Goal: Task Accomplishment & Management: Use online tool/utility

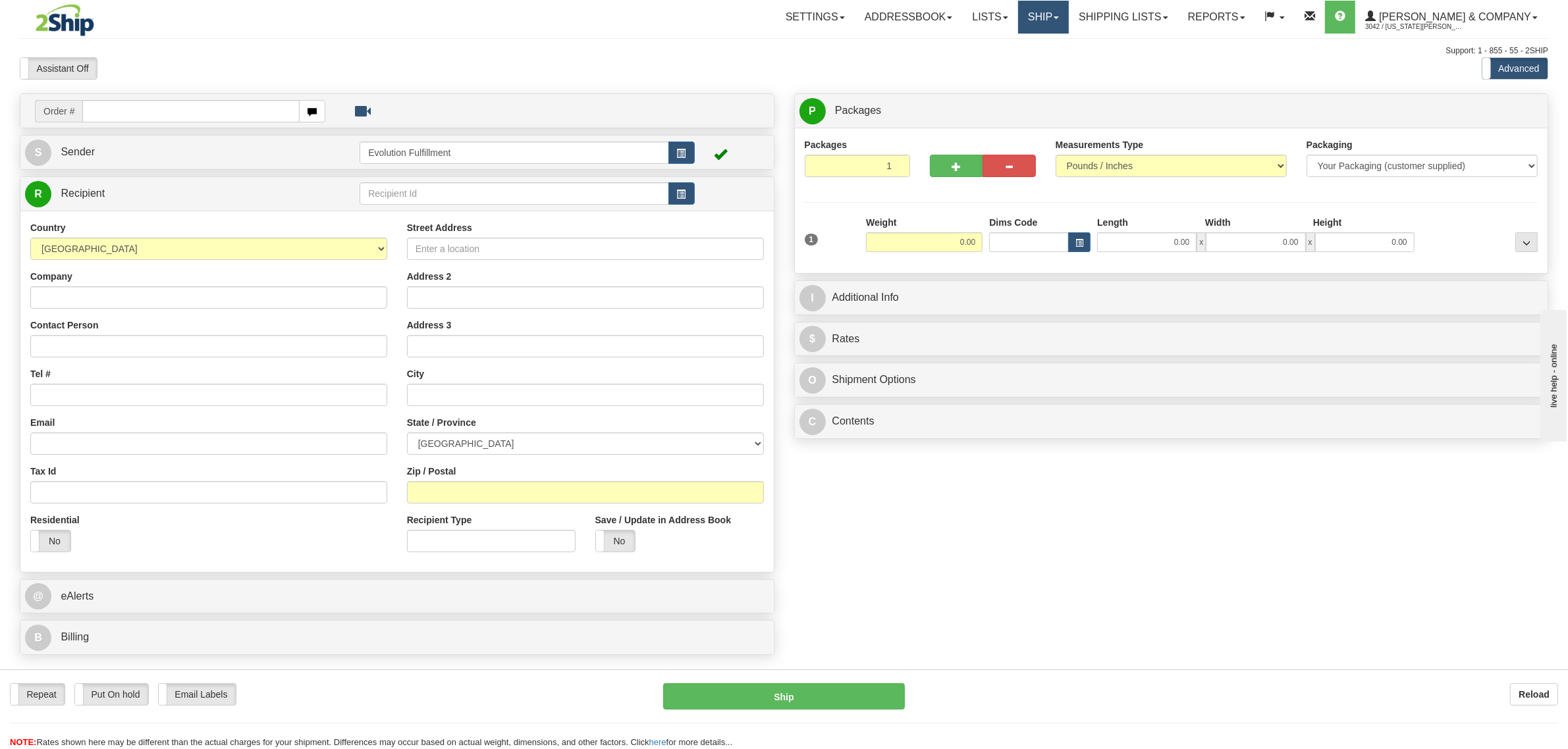
click at [1069, 28] on link "Ship" at bounding box center [1044, 17] width 51 height 33
click at [1055, 60] on span "OnHold / Order Queue" at bounding box center [1008, 63] width 93 height 10
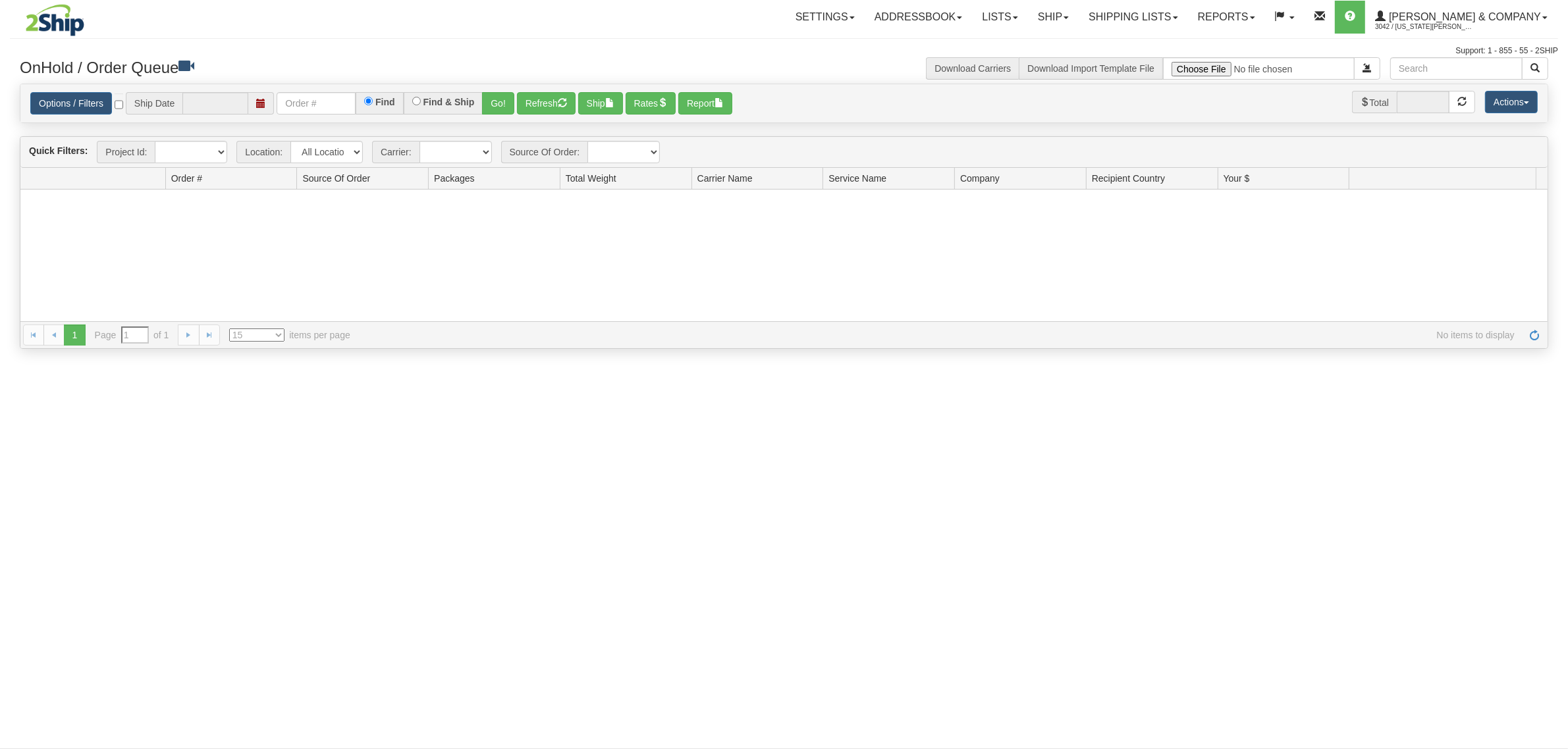
type input "[DATE]"
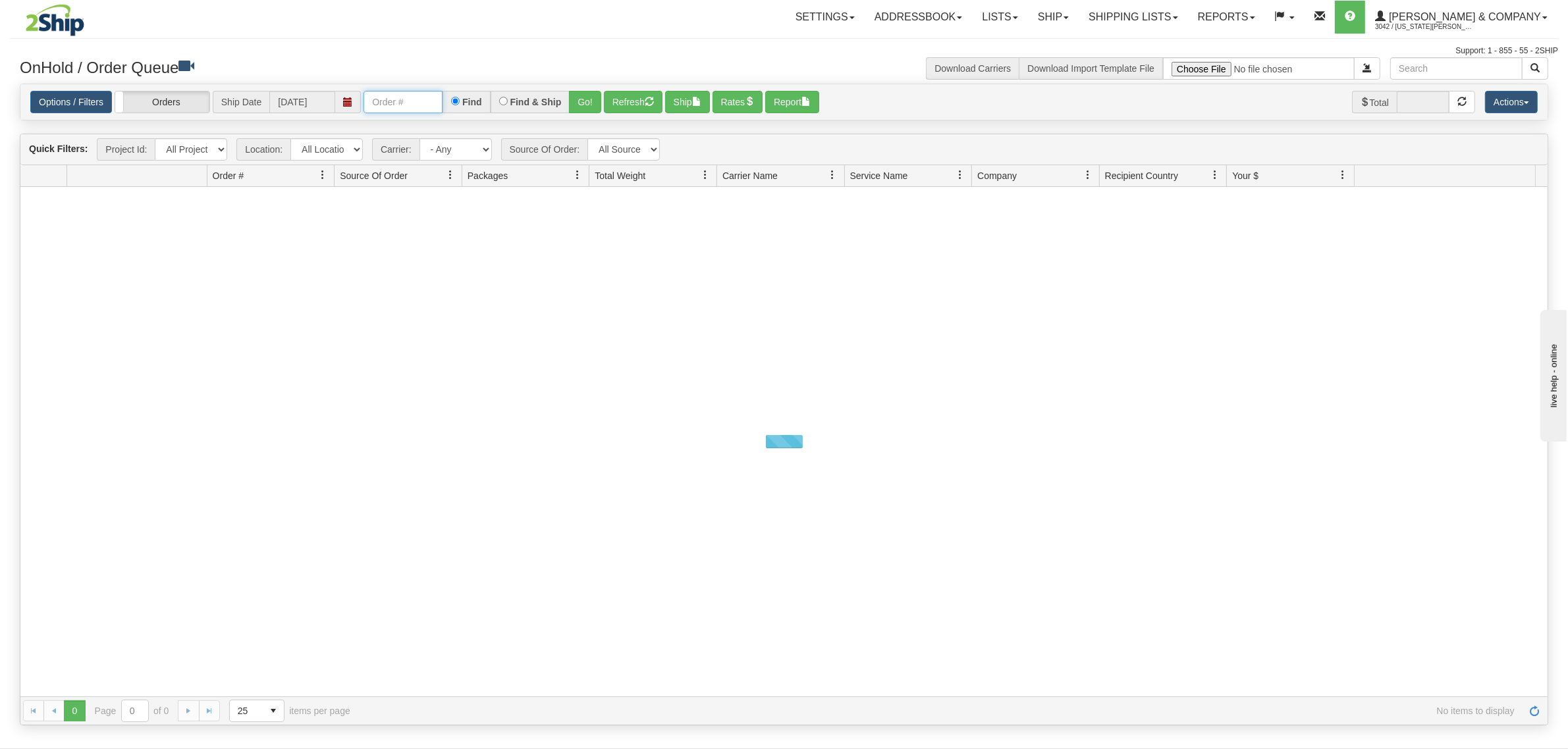
click at [396, 110] on input "text" at bounding box center [403, 102] width 79 height 22
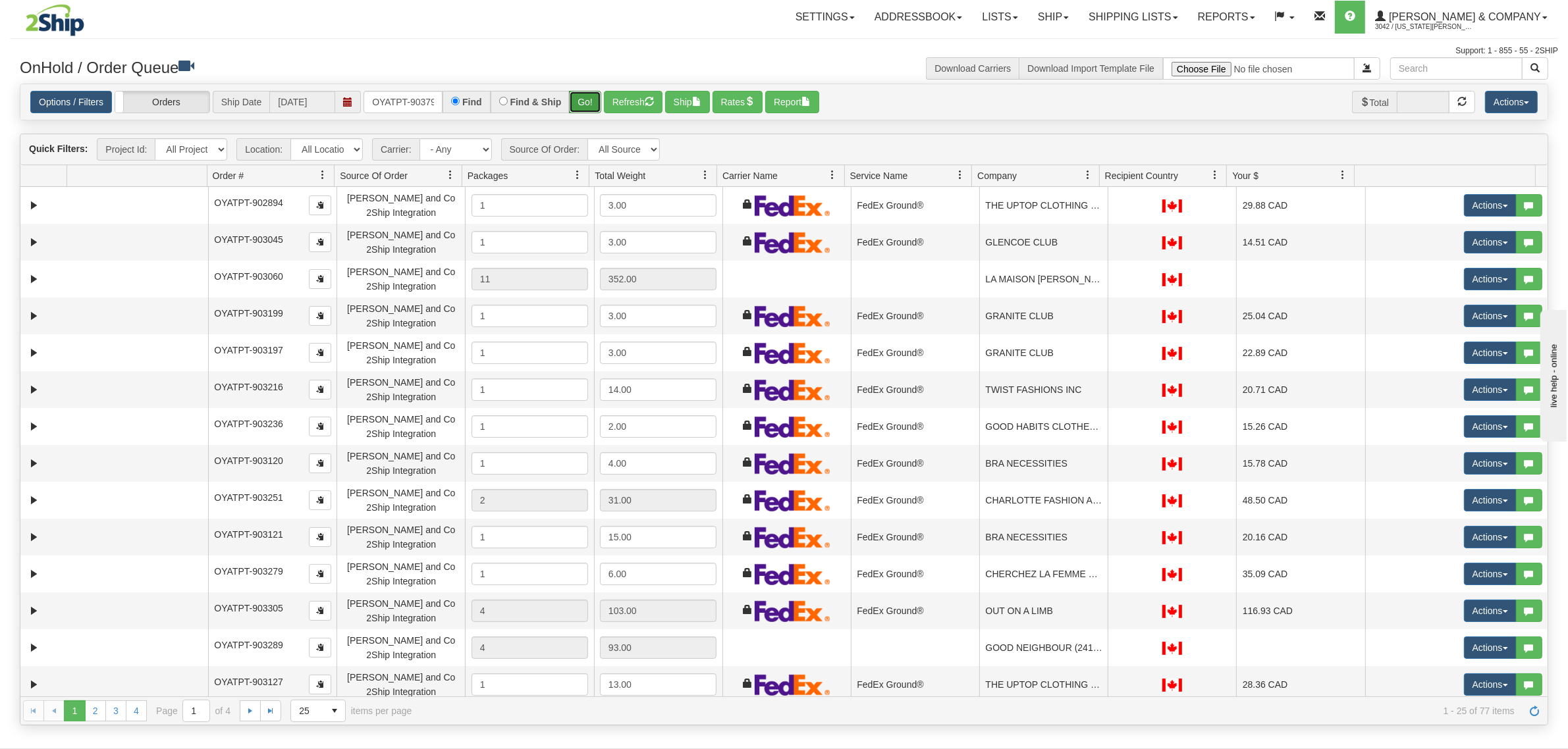
click at [587, 107] on button "Go!" at bounding box center [585, 102] width 32 height 22
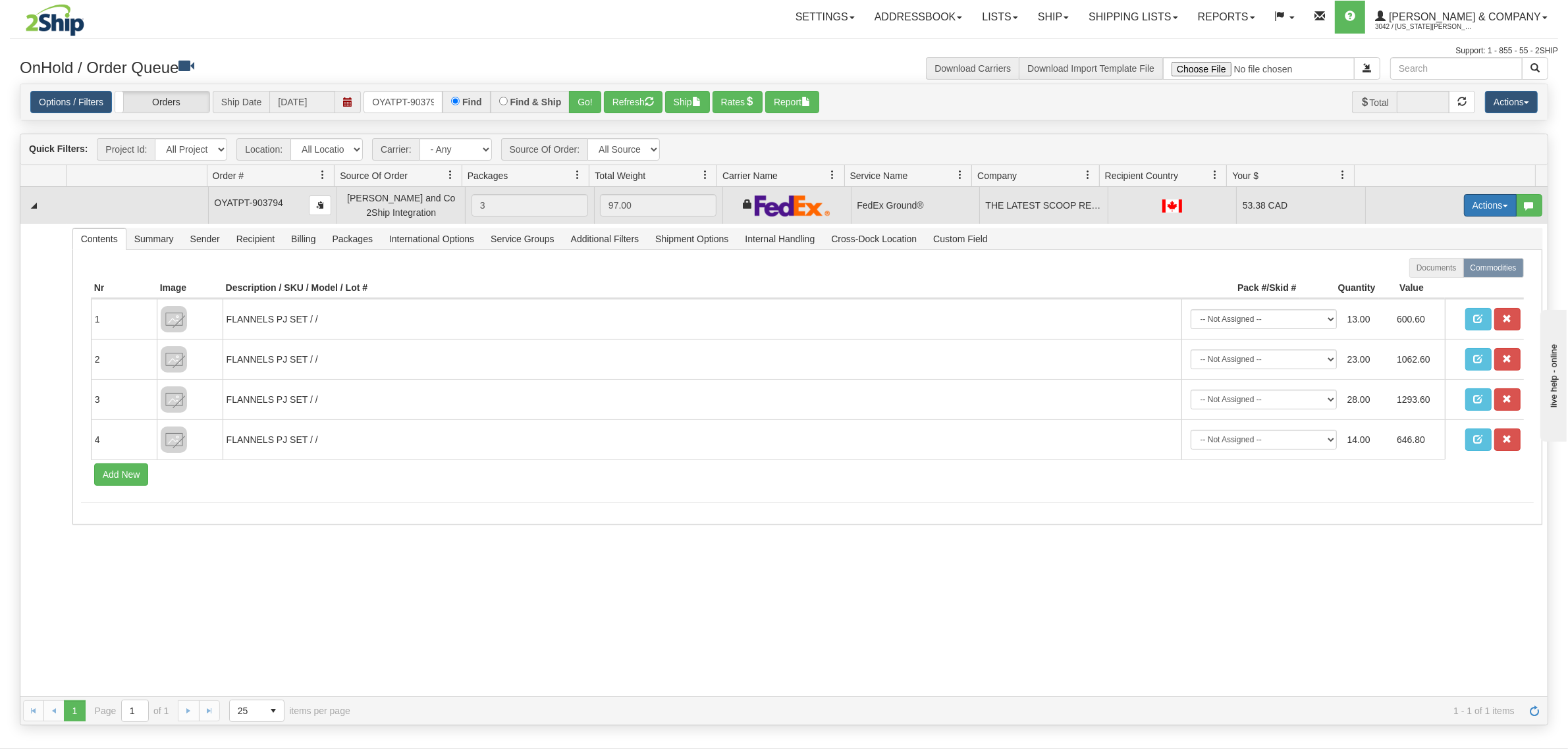
click at [1474, 204] on button "Actions" at bounding box center [1490, 205] width 52 height 22
click at [1430, 279] on span "Ship" at bounding box center [1437, 281] width 28 height 10
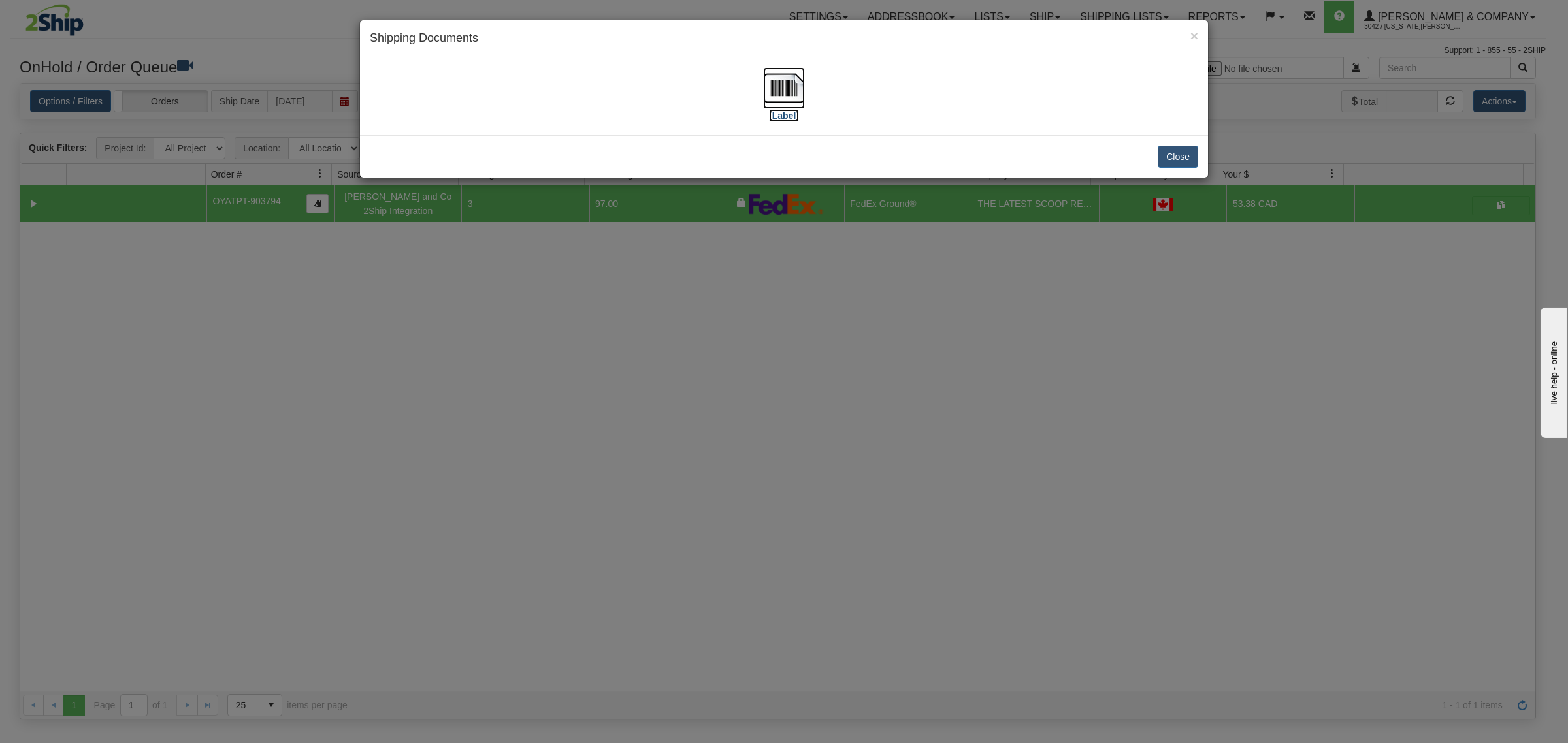
click at [786, 83] on img at bounding box center [784, 88] width 42 height 42
click at [1177, 152] on button "Close" at bounding box center [1178, 156] width 40 height 22
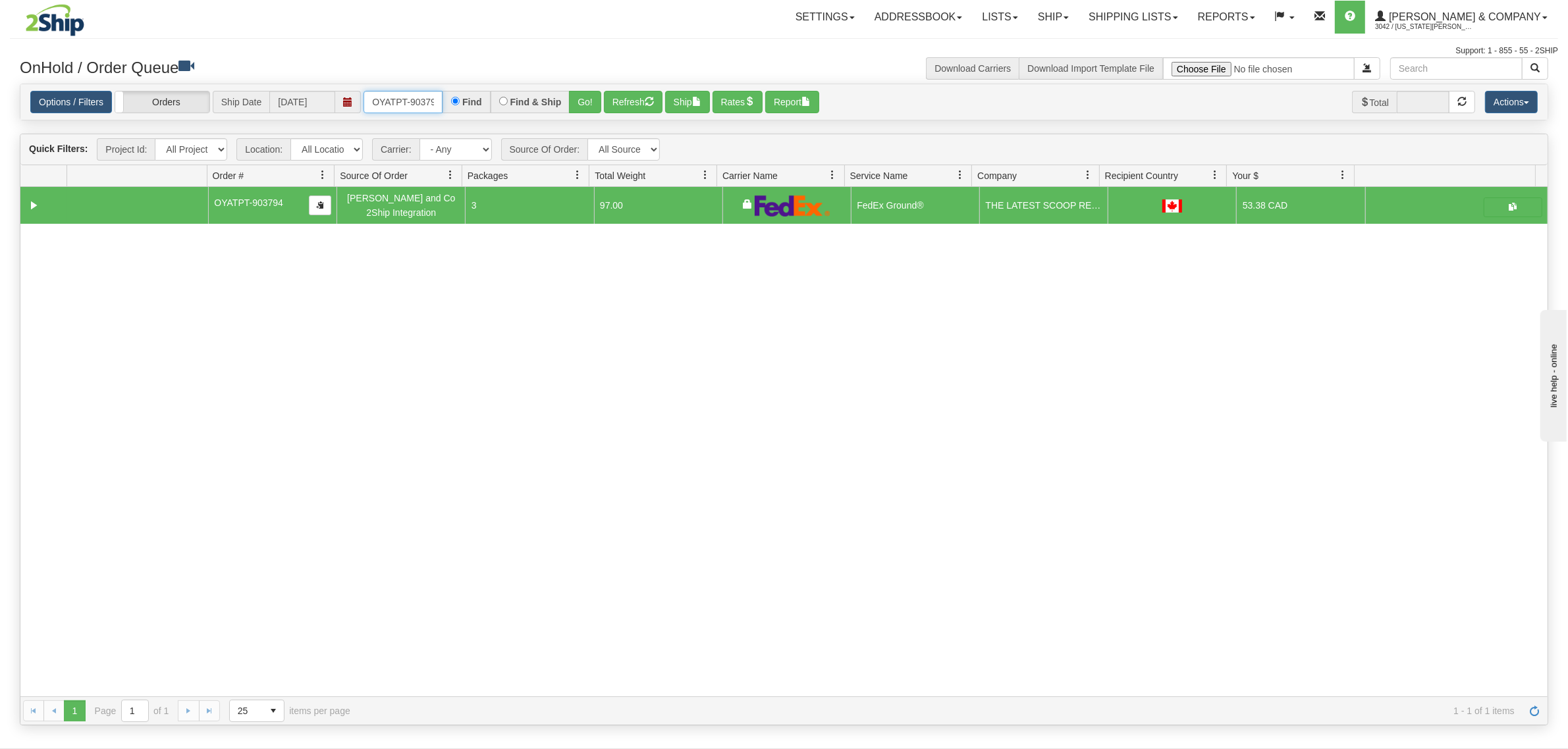
click at [412, 103] on input "OYATPT-903794" at bounding box center [403, 102] width 79 height 22
click at [415, 97] on input "OYATPT-903794" at bounding box center [403, 102] width 79 height 22
drag, startPoint x: 415, startPoint y: 97, endPoint x: 419, endPoint y: 104, distance: 8.1
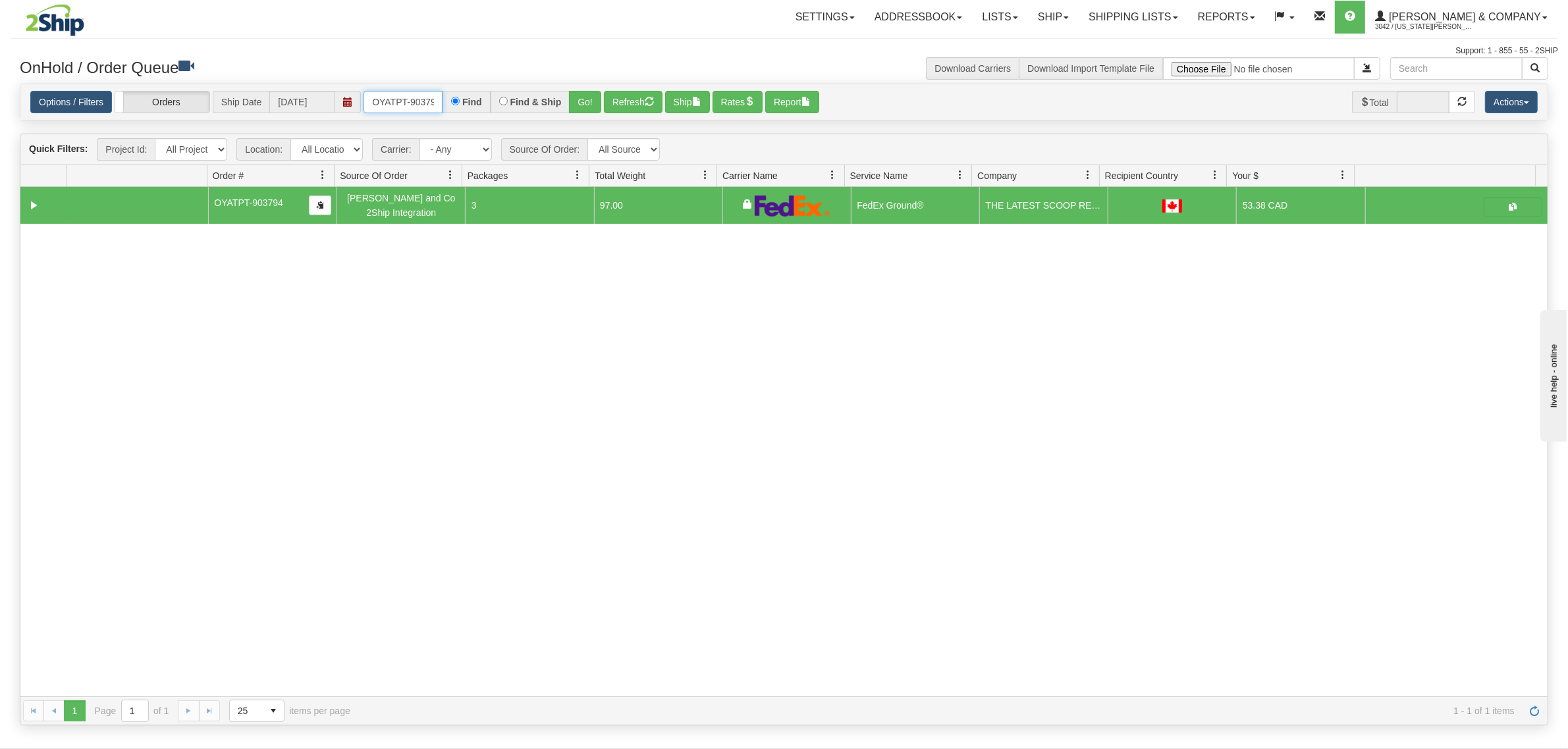
click at [417, 102] on input "OYATPT-903794" at bounding box center [403, 102] width 79 height 22
click at [419, 105] on input "OYATPT-903794" at bounding box center [403, 102] width 79 height 22
click at [422, 106] on input "OYATPT-903794" at bounding box center [403, 102] width 79 height 22
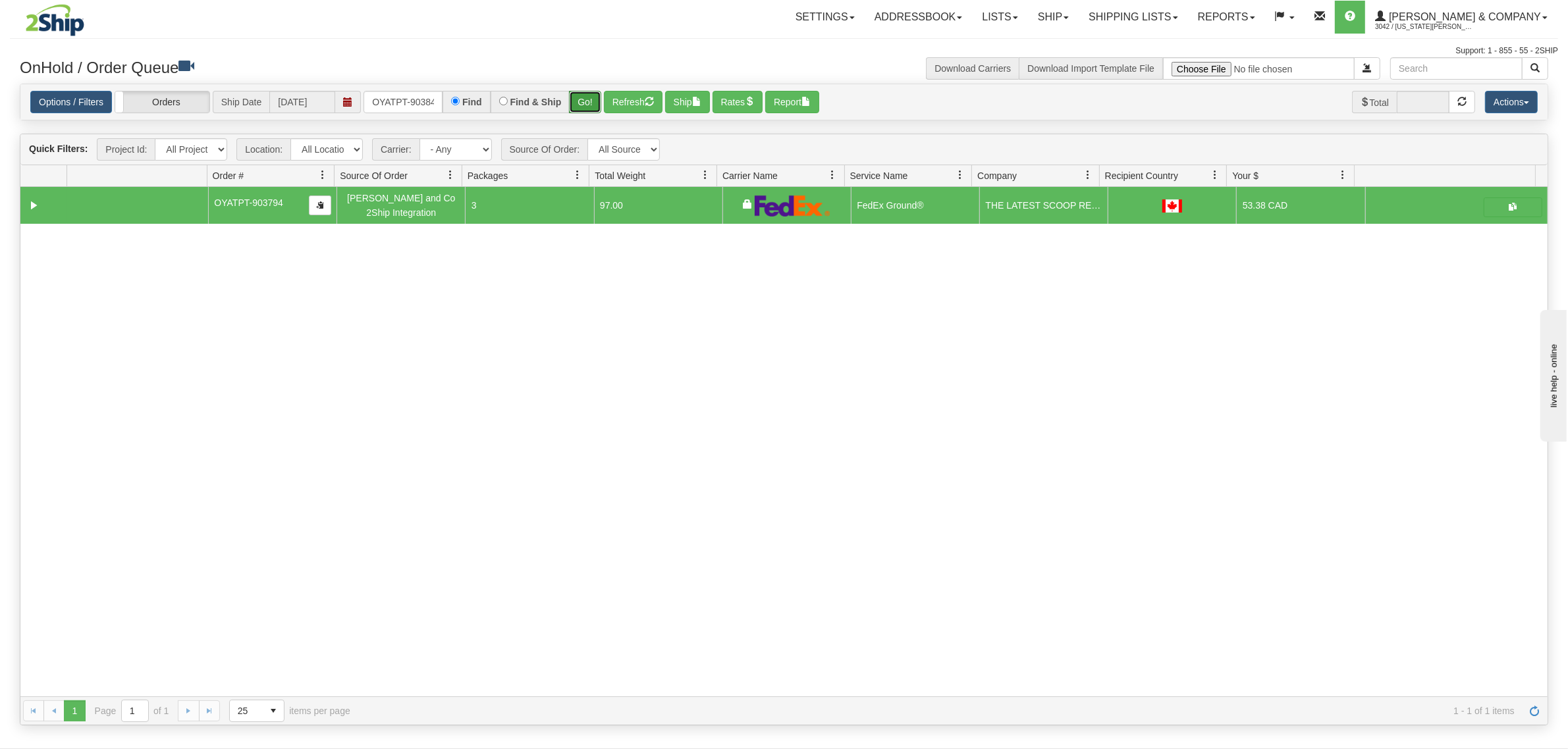
click at [588, 103] on button "Go!" at bounding box center [585, 102] width 32 height 22
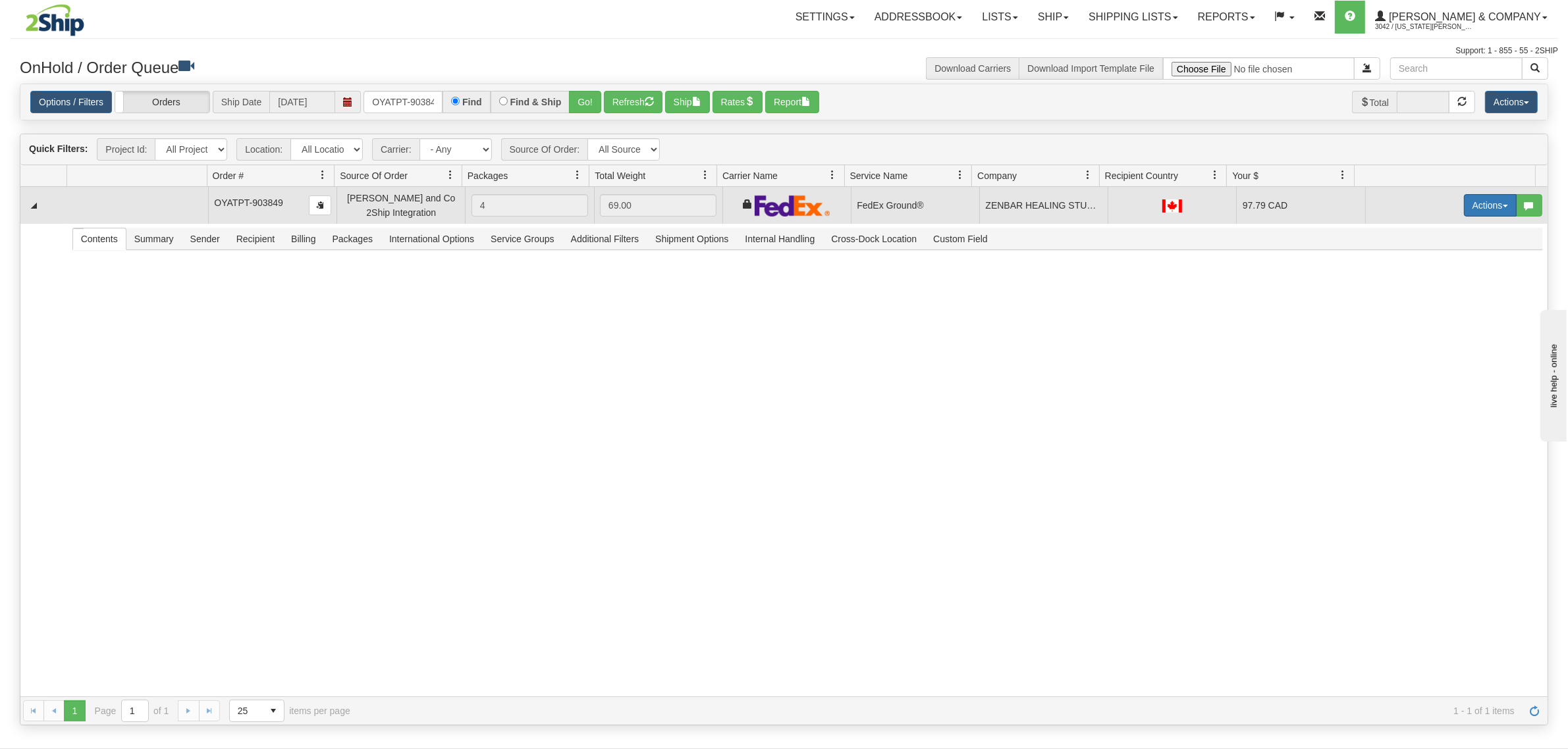
click at [1479, 207] on button "Actions" at bounding box center [1490, 205] width 52 height 22
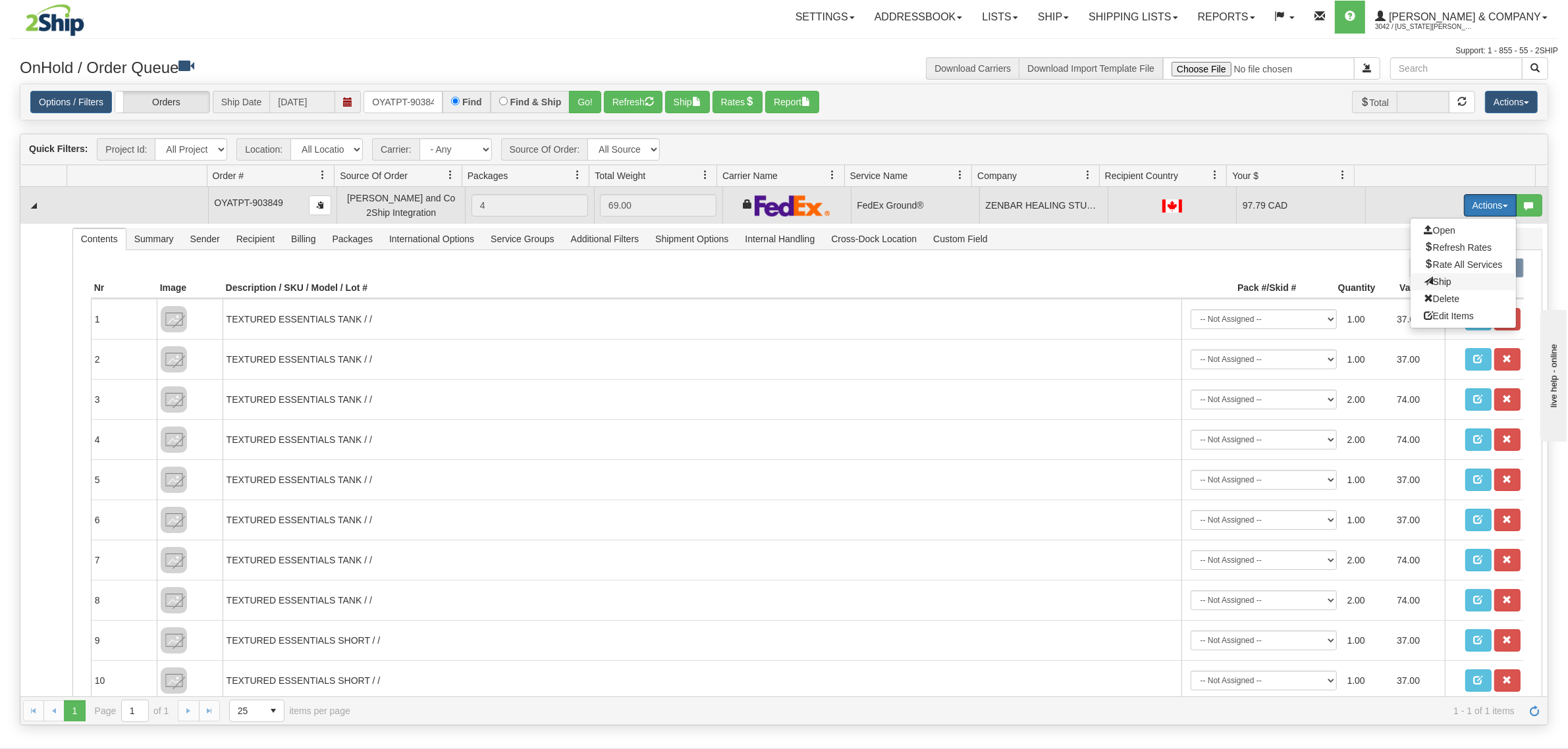
click at [1430, 278] on span "Ship" at bounding box center [1437, 281] width 28 height 10
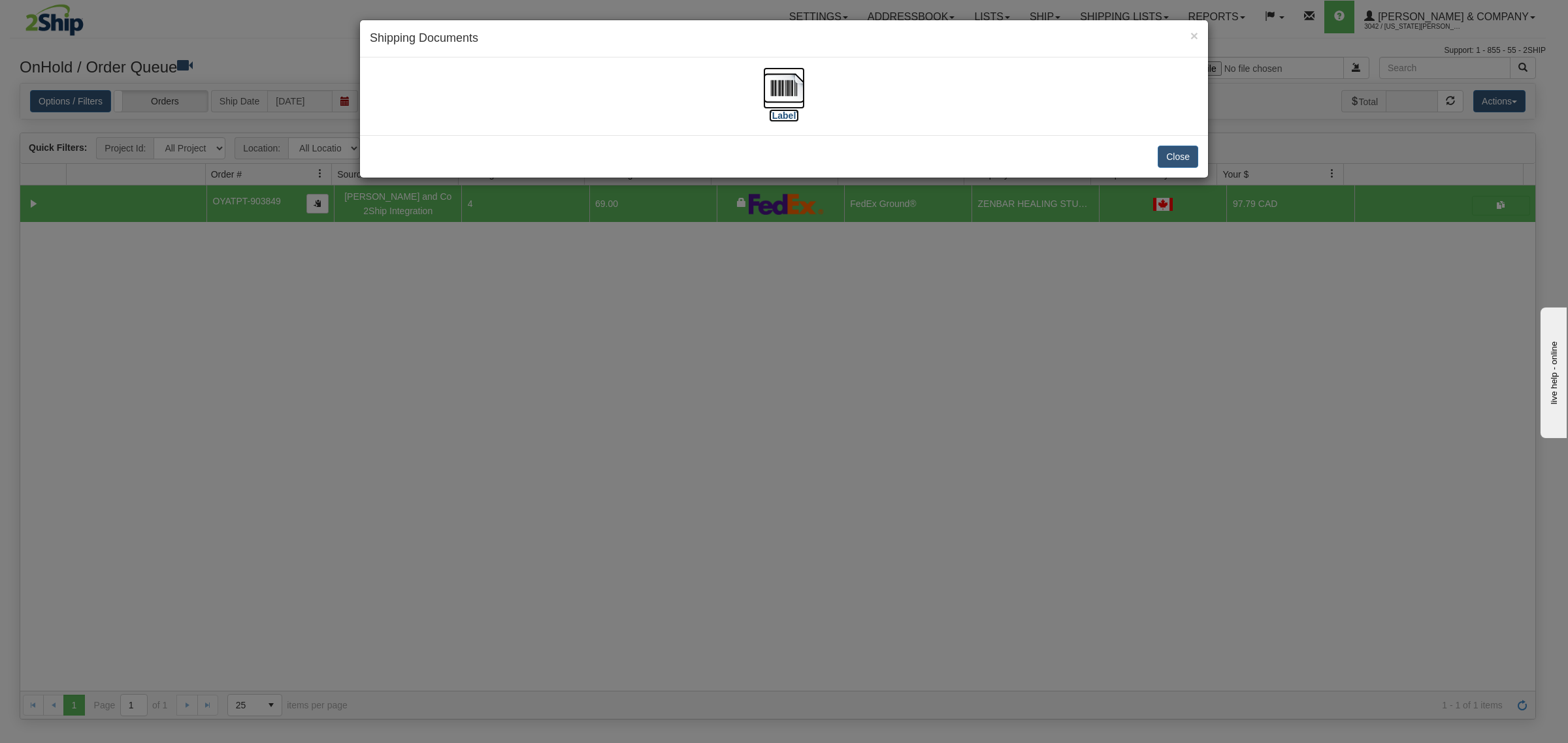
click at [788, 88] on img at bounding box center [784, 88] width 42 height 42
click at [1187, 152] on button "Close" at bounding box center [1178, 156] width 40 height 22
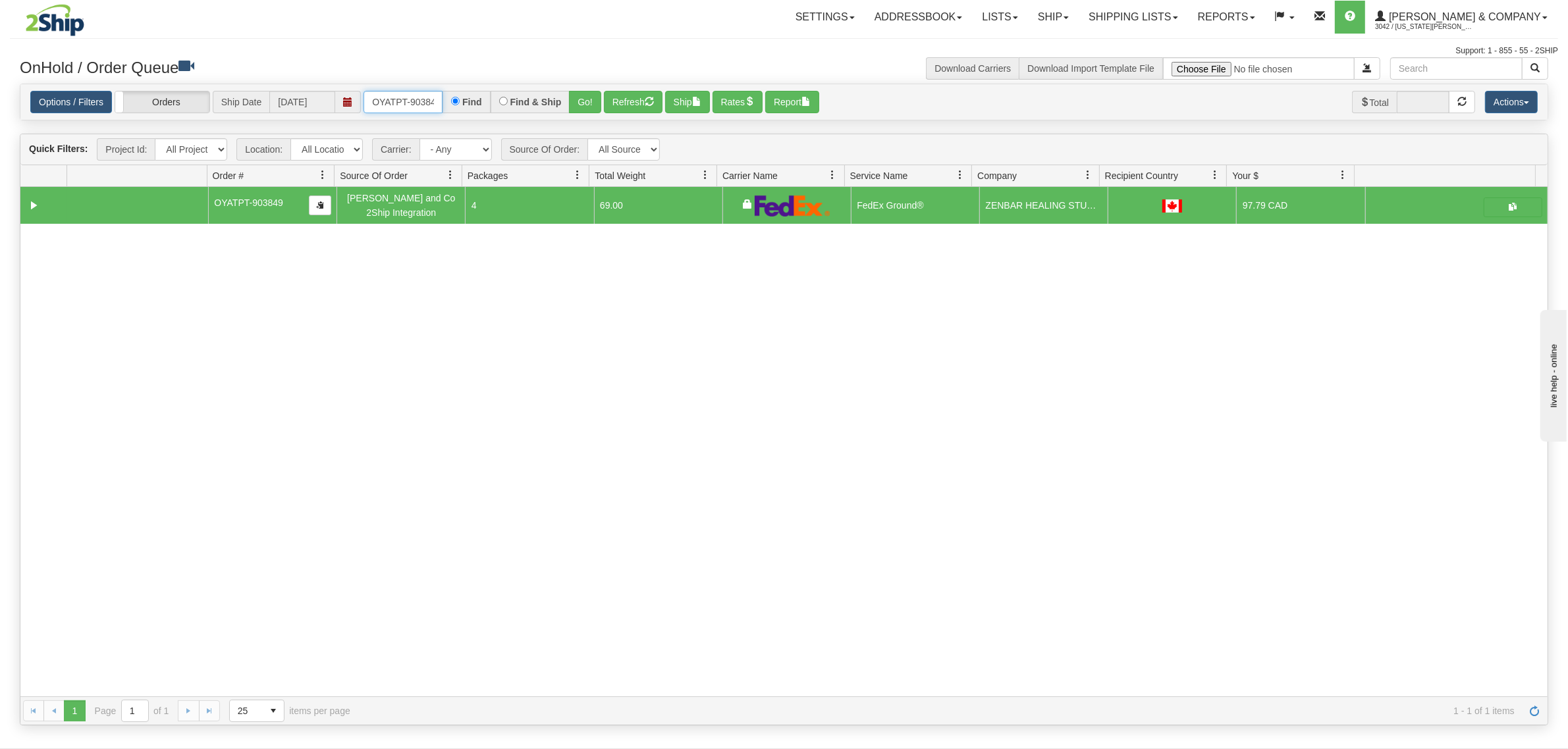
click at [405, 110] on input "OYATPT-903849" at bounding box center [403, 102] width 79 height 22
type input "OGF318486832"
click at [583, 99] on button "Go!" at bounding box center [585, 102] width 32 height 22
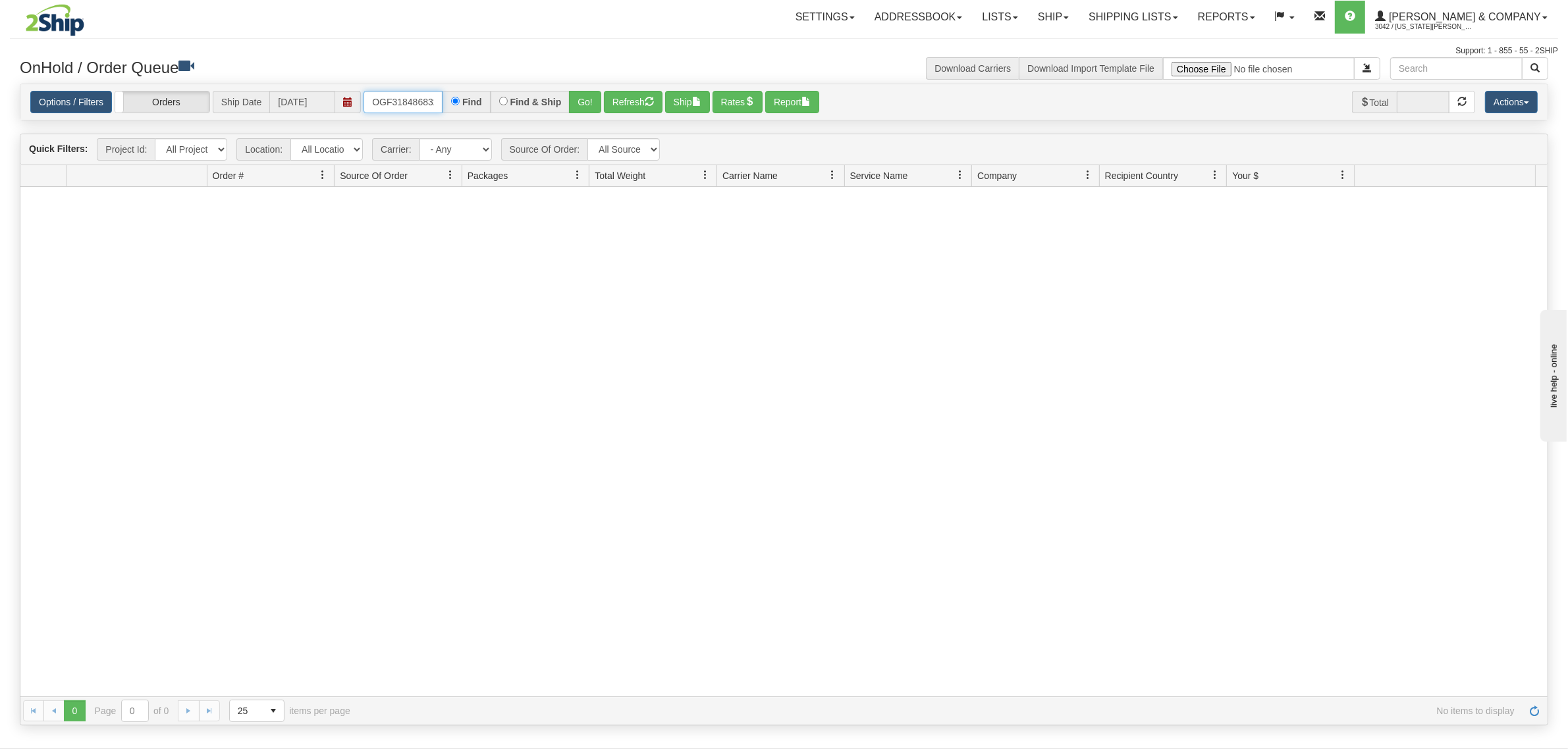
click at [395, 104] on input "OGF318486832" at bounding box center [403, 102] width 79 height 22
